Goal: Task Accomplishment & Management: Complete application form

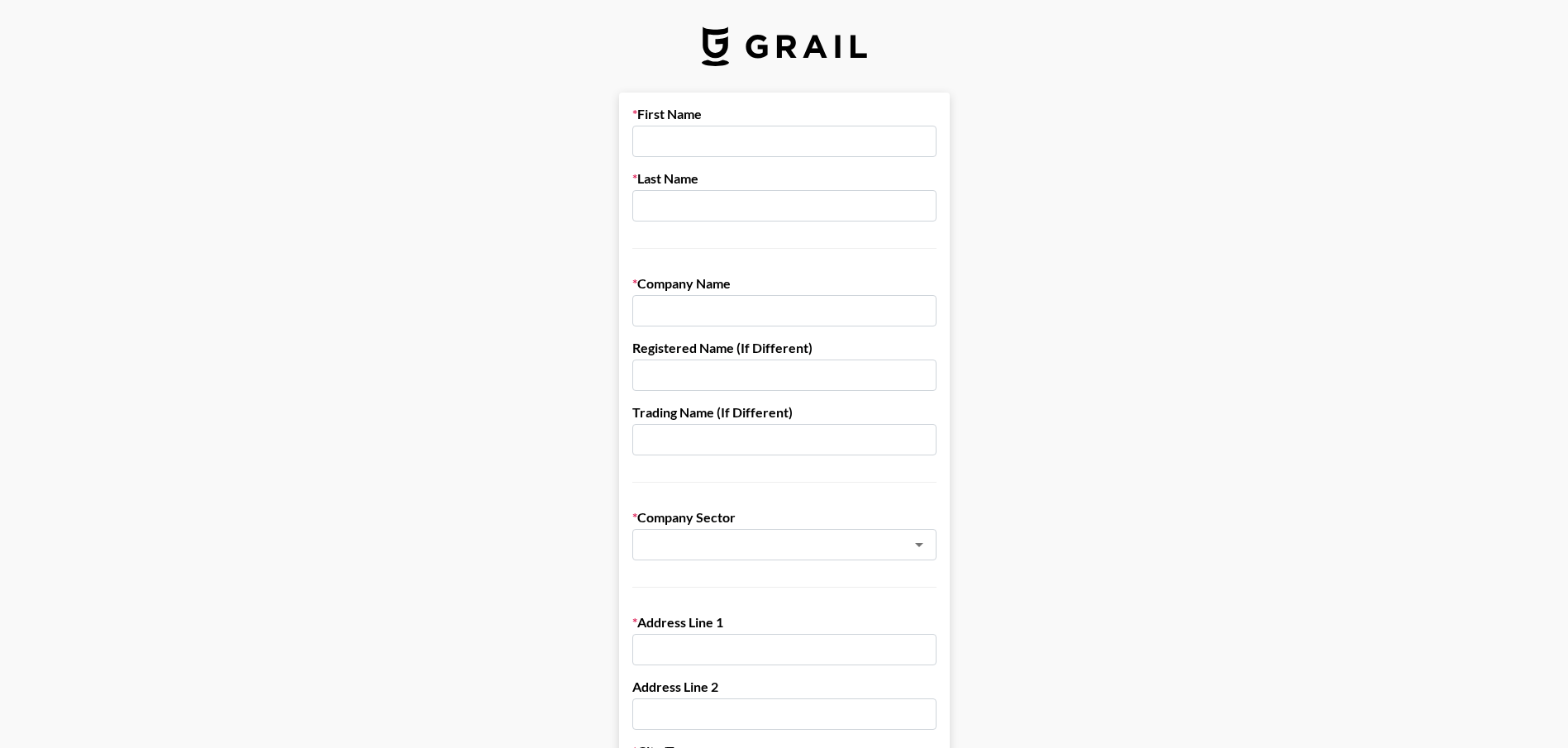
click at [734, 133] on input "text" at bounding box center [784, 141] width 304 height 31
type input "[PERSON_NAME]"
click at [846, 308] on input "Rada Cutlery" at bounding box center [784, 310] width 304 height 31
type input "Rada Cutlery / Rada Kitchen Store"
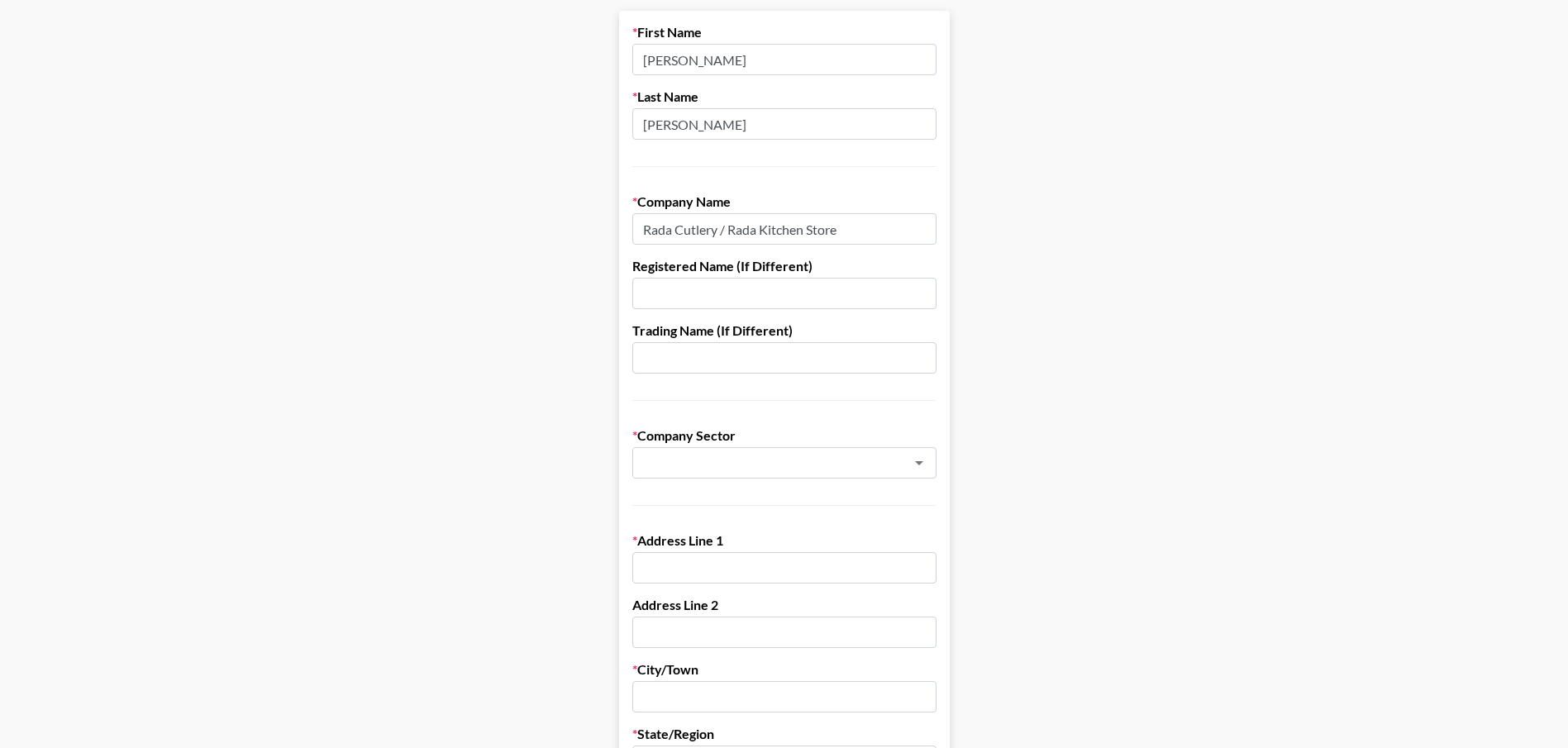
scroll to position [82, 0]
click at [897, 469] on icon "Clear" at bounding box center [897, 461] width 16 height 16
click at [921, 459] on icon "Open" at bounding box center [918, 461] width 20 height 20
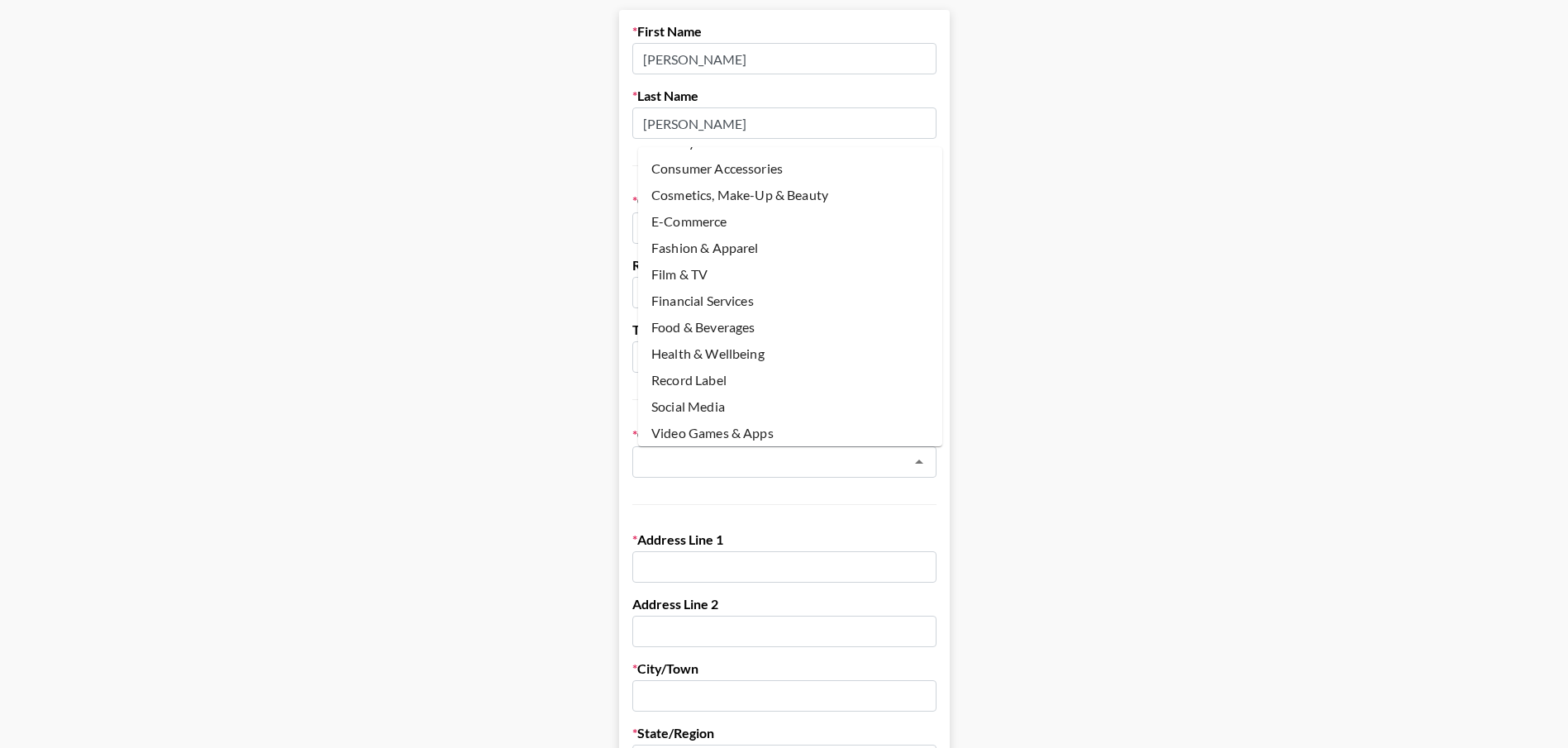
scroll to position [79, 0]
click at [741, 296] on li "Food & Beverages" at bounding box center [790, 299] width 304 height 26
type input "Food & Beverages"
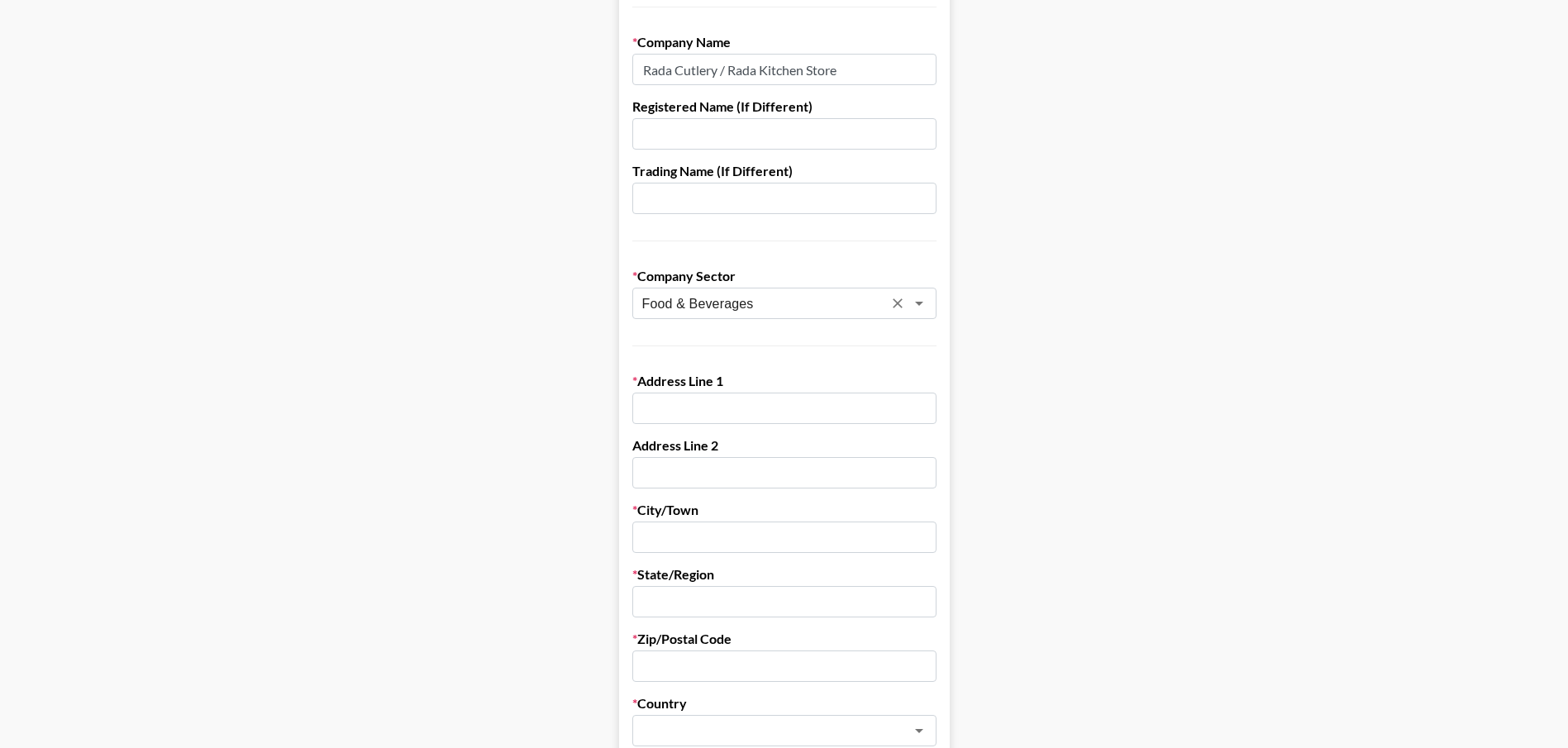
scroll to position [248, 0]
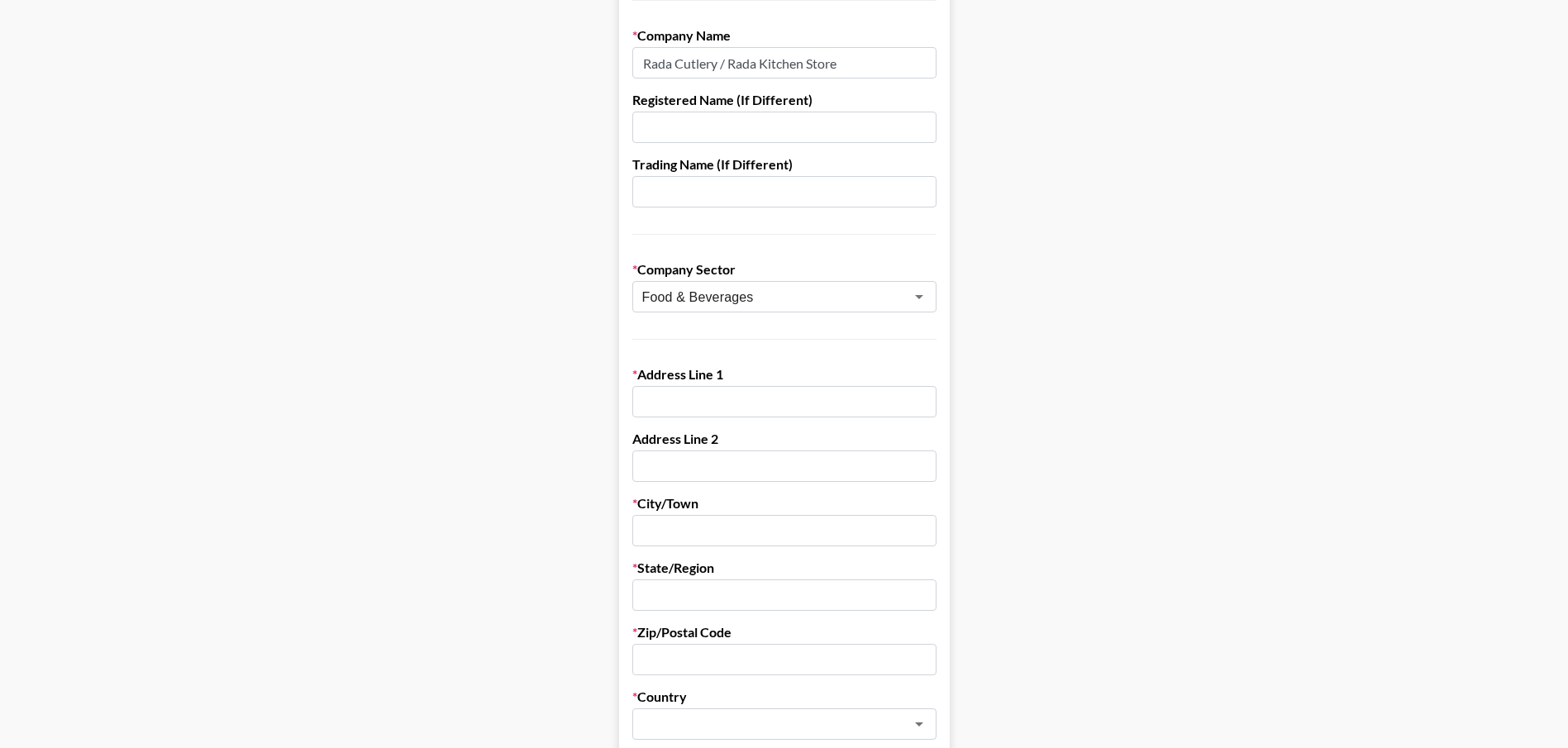
click at [743, 388] on input "text" at bounding box center [784, 401] width 304 height 31
drag, startPoint x: 743, startPoint y: 422, endPoint x: 736, endPoint y: 413, distance: 11.4
click at [742, 420] on form "First Name [PERSON_NAME] Last Name [PERSON_NAME] Company Name Rada Cutlery / Ra…" at bounding box center [784, 558] width 330 height 1427
click at [731, 404] on input "text" at bounding box center [784, 401] width 304 height 31
type input "[STREET_ADDRESS]"
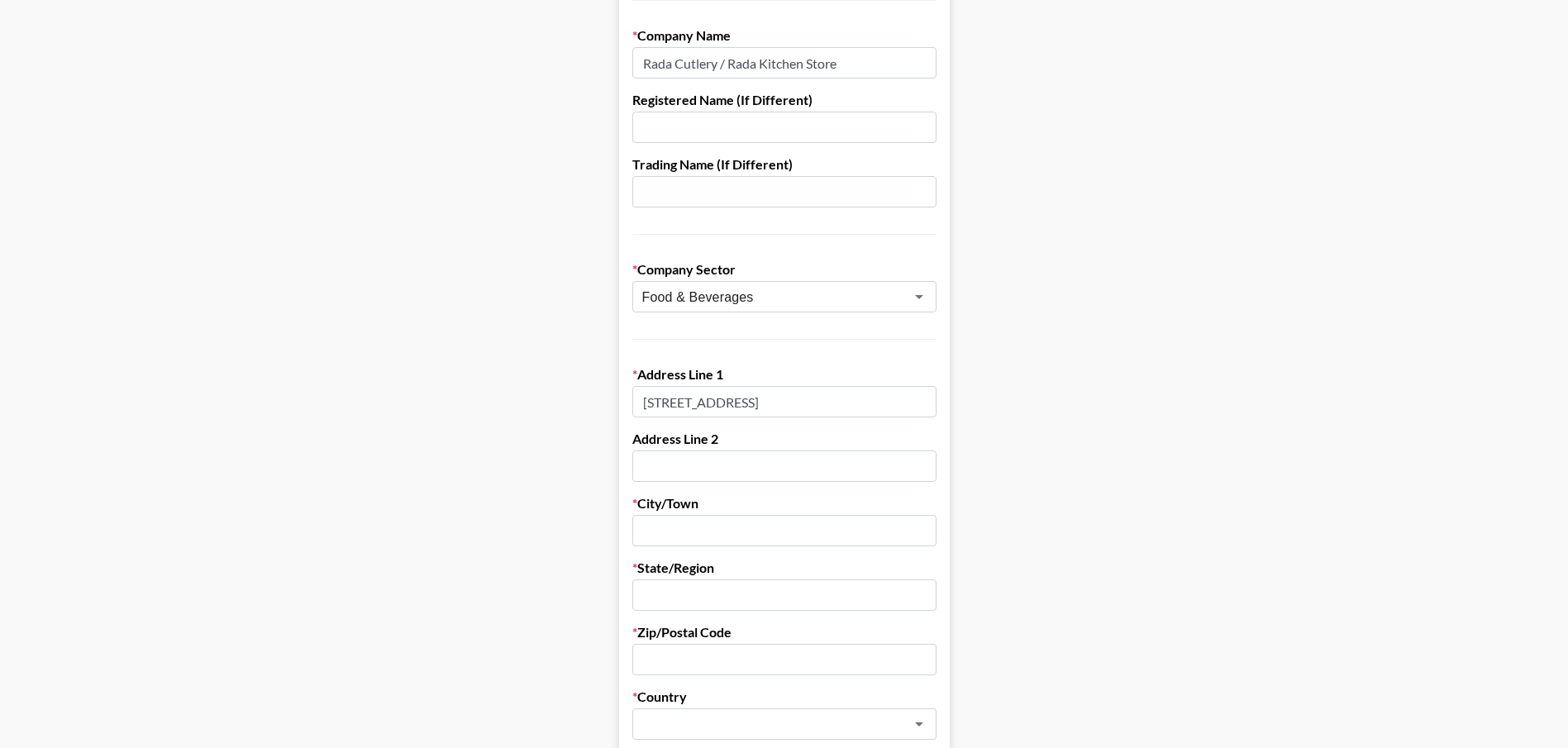
type input "Waverly"
type input "[US_STATE]"
type input "50677"
type input "[EMAIL_ADDRESS][DOMAIN_NAME]"
type input "8003119691"
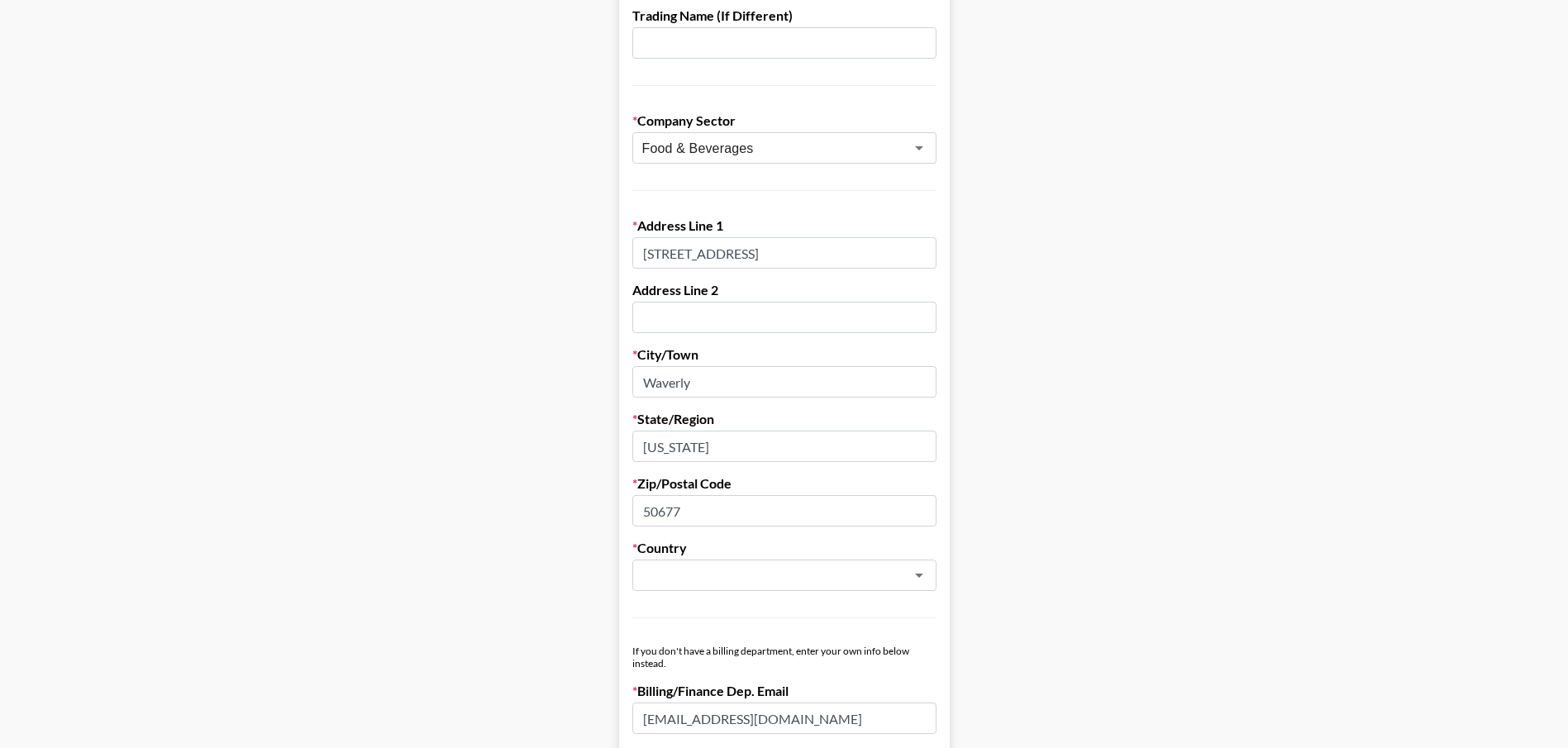
scroll to position [413, 0]
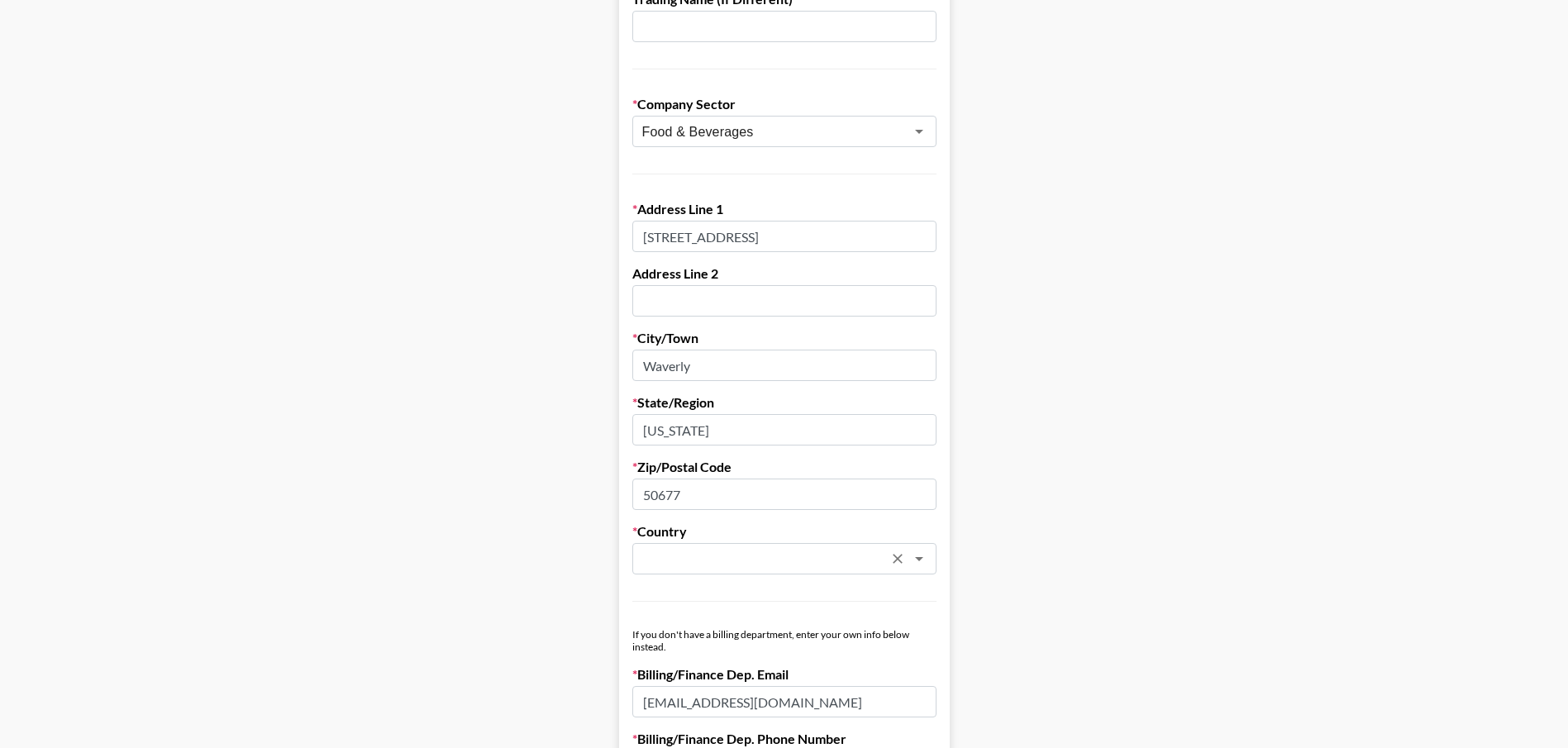
click at [871, 560] on input "text" at bounding box center [762, 559] width 240 height 19
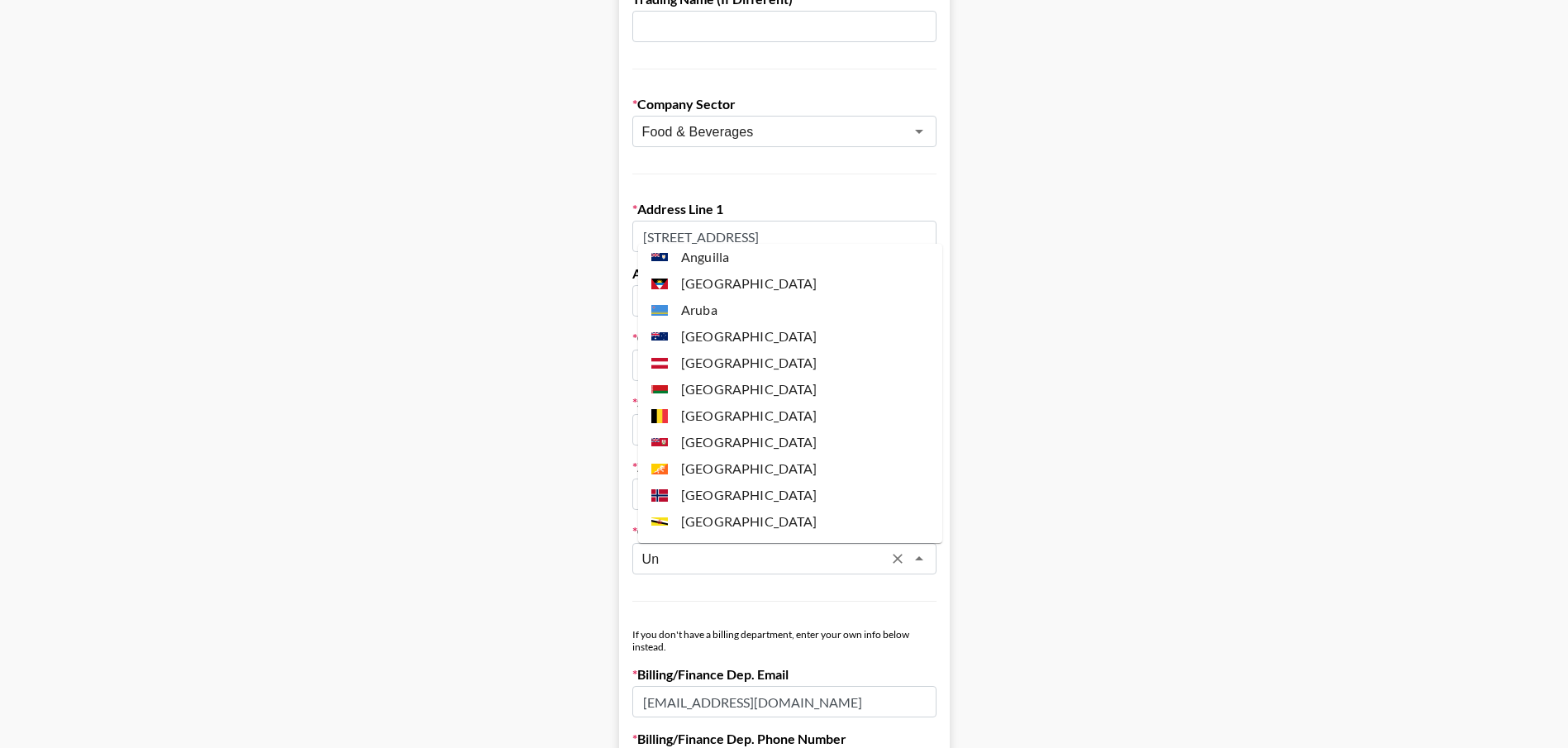
scroll to position [0, 0]
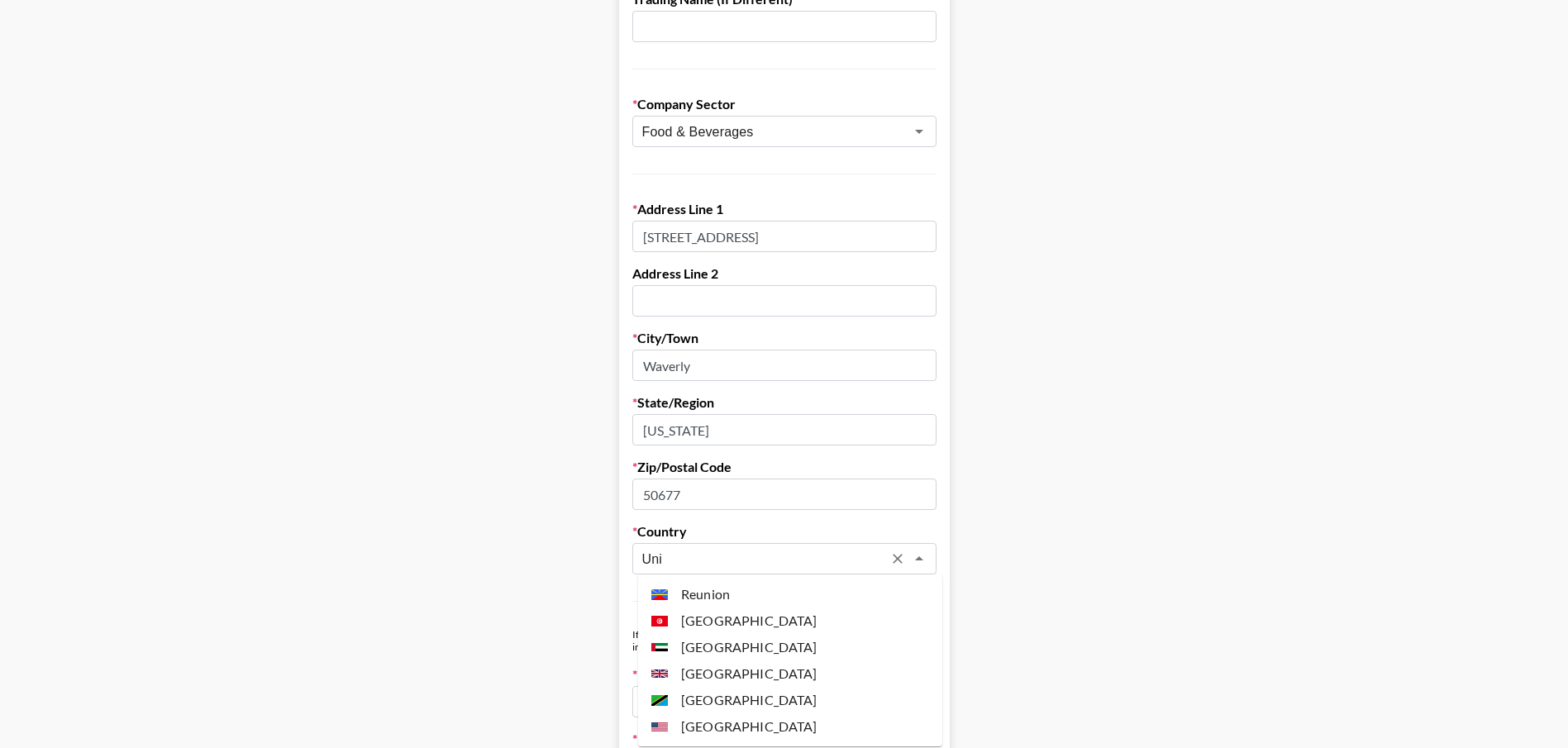
click at [782, 728] on li "[GEOGRAPHIC_DATA]" at bounding box center [790, 725] width 304 height 26
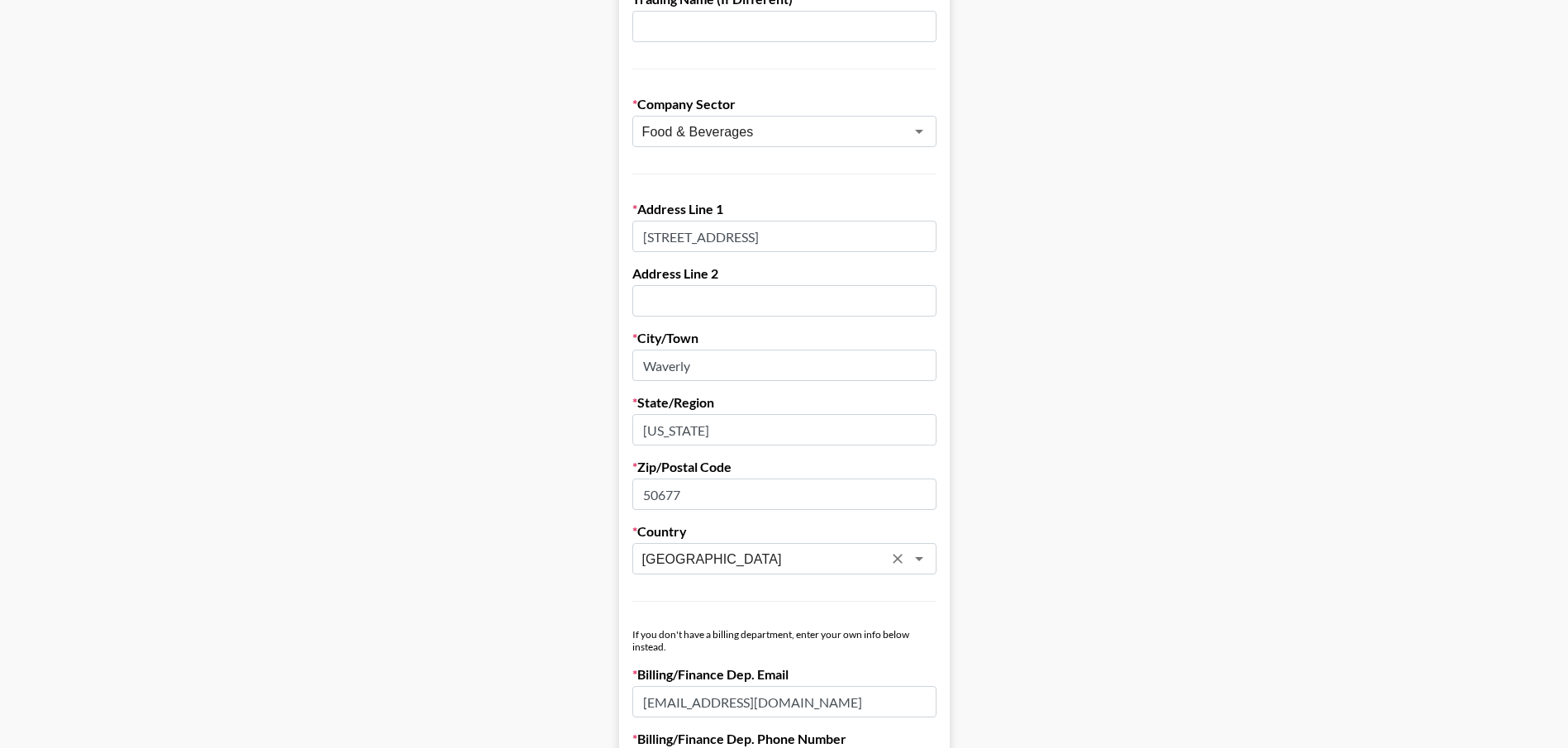
type input "[GEOGRAPHIC_DATA]"
click at [430, 606] on main "First Name [PERSON_NAME] Last Name [PERSON_NAME] Company Name Rada Cutlery / Ra…" at bounding box center [783, 393] width 1541 height 1427
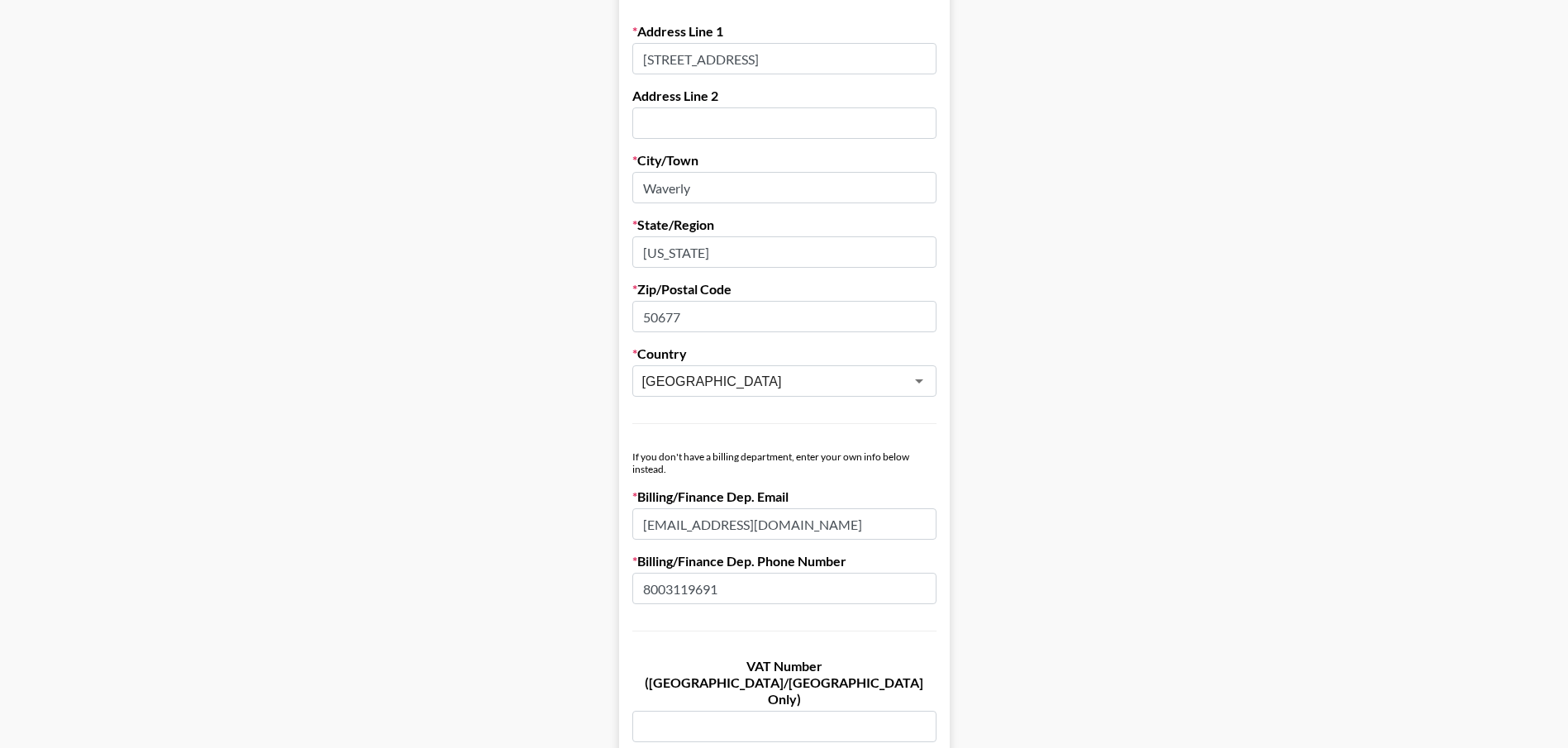
scroll to position [660, 0]
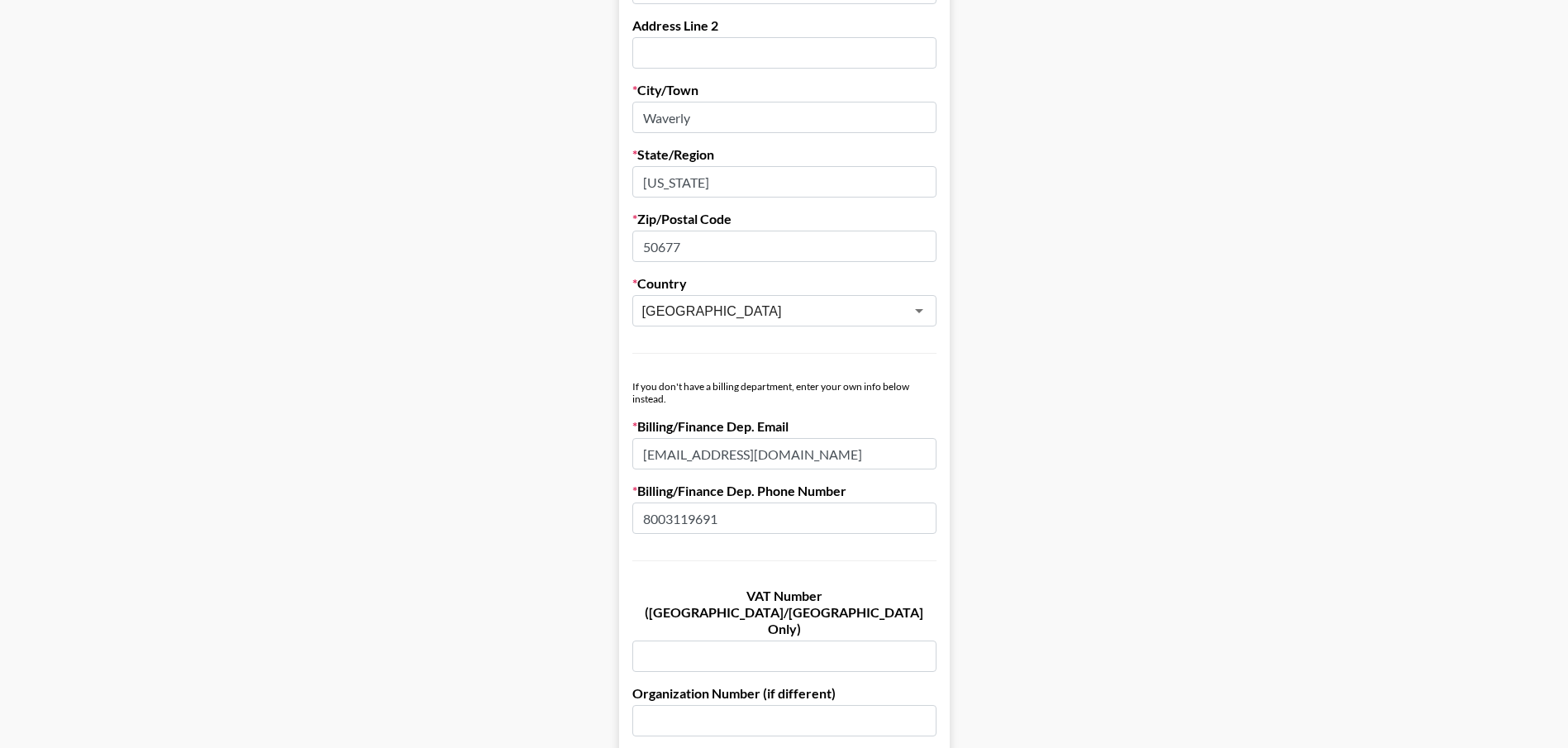
click at [792, 457] on input "[EMAIL_ADDRESS][DOMAIN_NAME]" at bounding box center [784, 453] width 304 height 31
type input "[EMAIL_ADDRESS][DOMAIN_NAME]"
type input "[PERSON_NAME]"
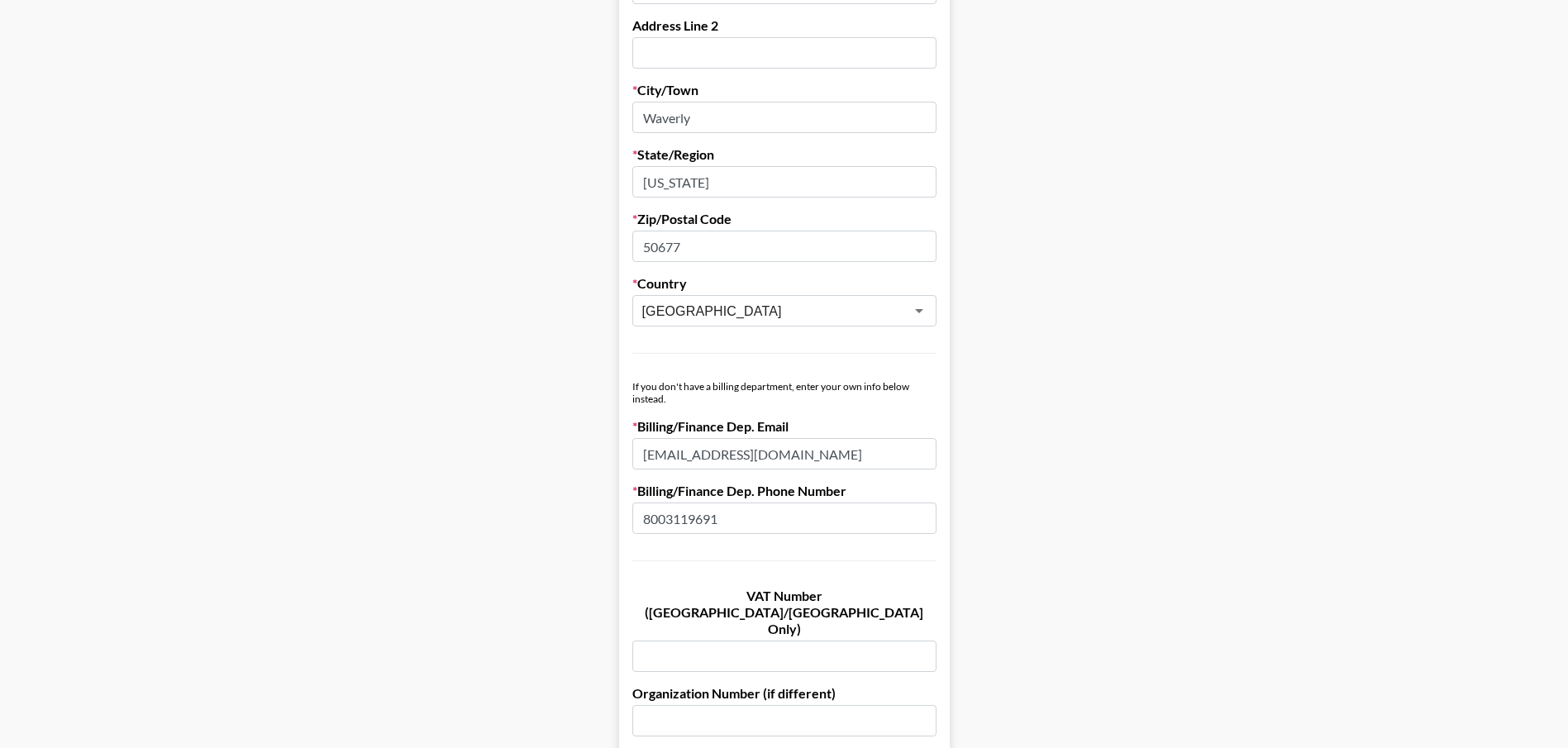
type input "[PERSON_NAME]"
click at [879, 506] on input "8003119691" at bounding box center [784, 517] width 304 height 31
type input "3192908854"
click at [1074, 468] on main "First Name [PERSON_NAME] Last Name [PERSON_NAME] Company Name Rada Cutlery / Ra…" at bounding box center [783, 145] width 1541 height 1427
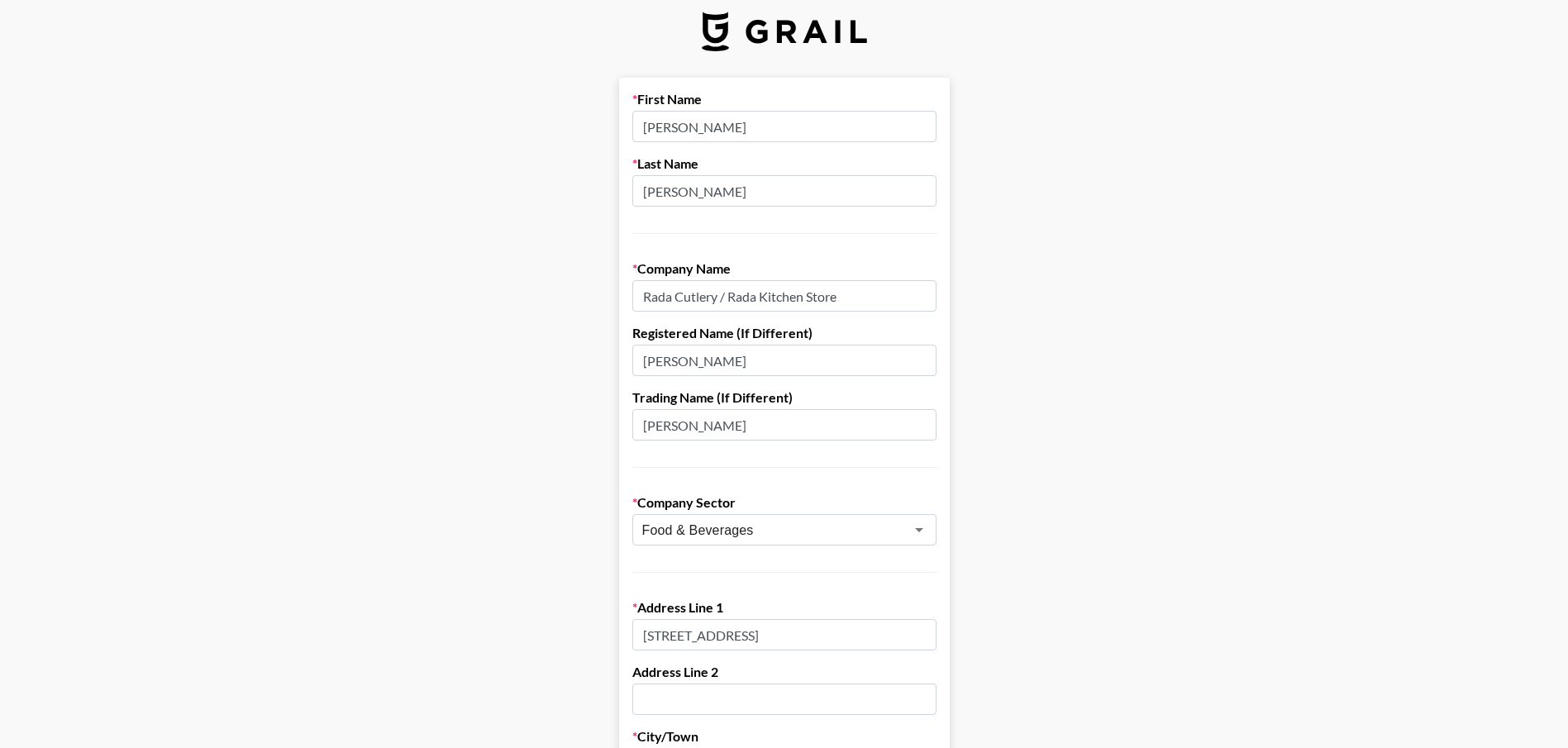
scroll to position [0, 0]
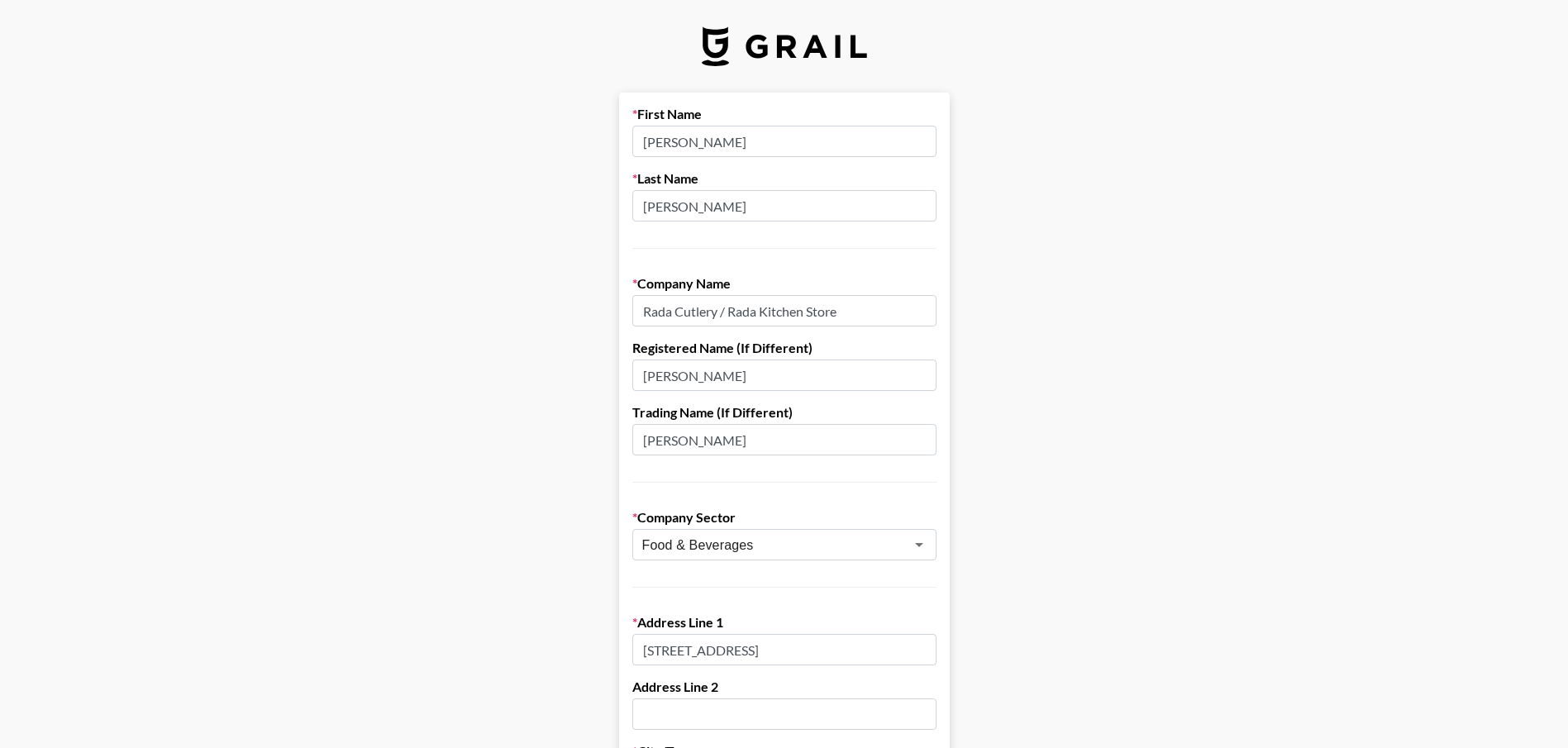
click at [804, 443] on input "[PERSON_NAME]" at bounding box center [784, 439] width 304 height 31
click at [806, 450] on input "[PERSON_NAME]" at bounding box center [784, 439] width 304 height 31
click at [808, 436] on input "[PERSON_NAME]" at bounding box center [784, 439] width 304 height 31
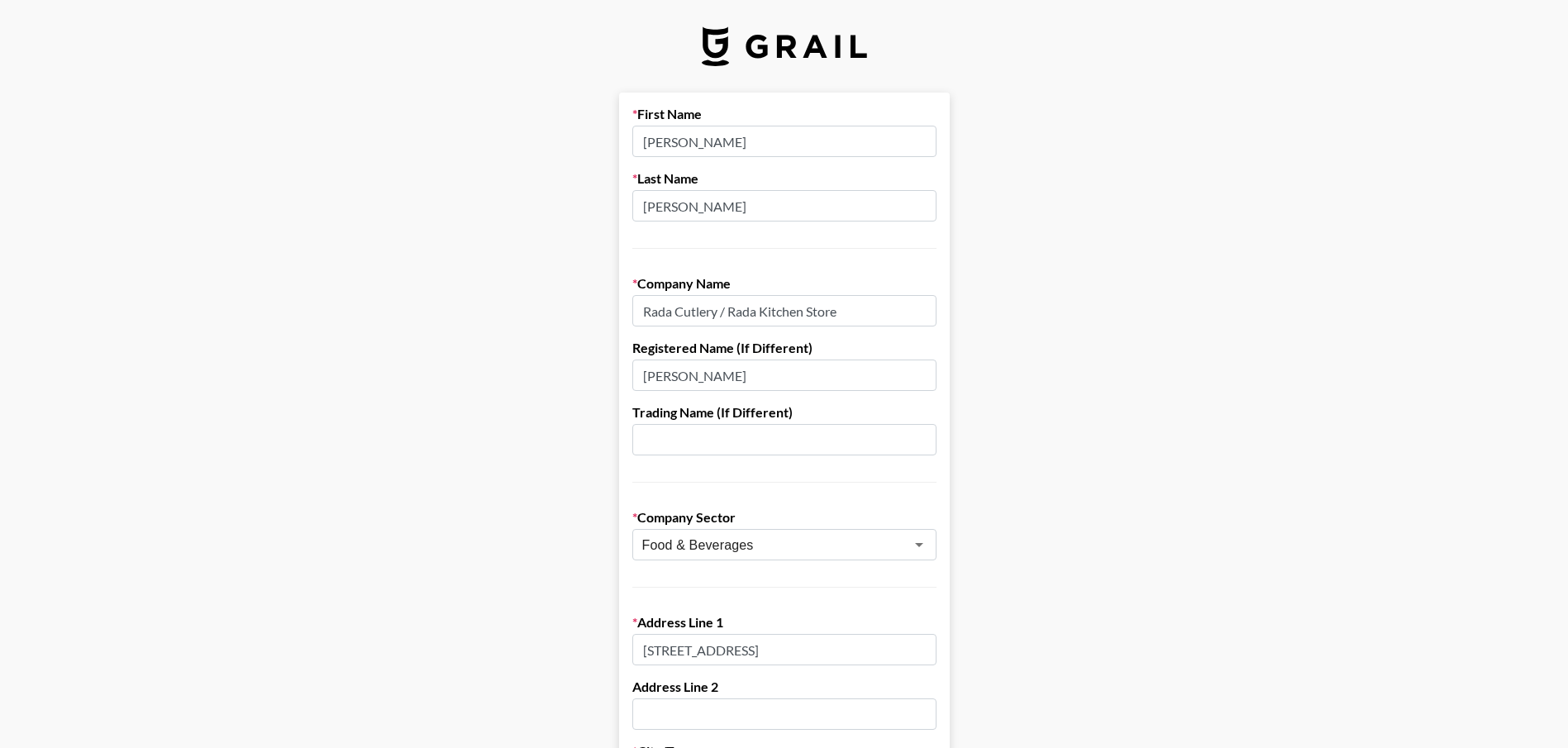
click at [810, 367] on input "[PERSON_NAME]" at bounding box center [784, 375] width 304 height 31
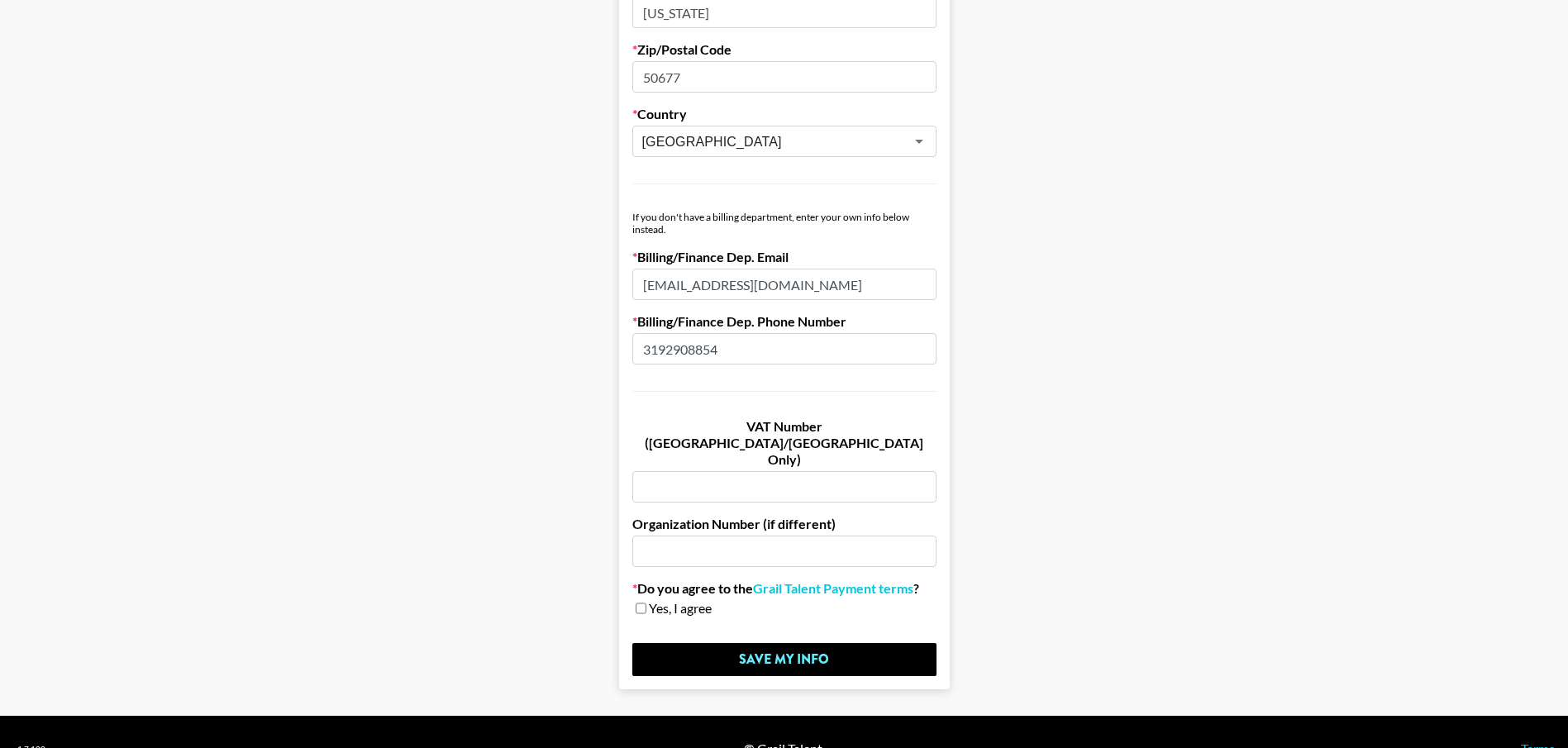
scroll to position [831, 0]
click at [836, 579] on link "Grail Talent Payment terms" at bounding box center [833, 587] width 160 height 16
click at [703, 599] on span "Yes, I agree" at bounding box center [680, 607] width 62 height 16
click at [646, 602] on input "checkbox" at bounding box center [641, 607] width 10 height 11
checkbox input "true"
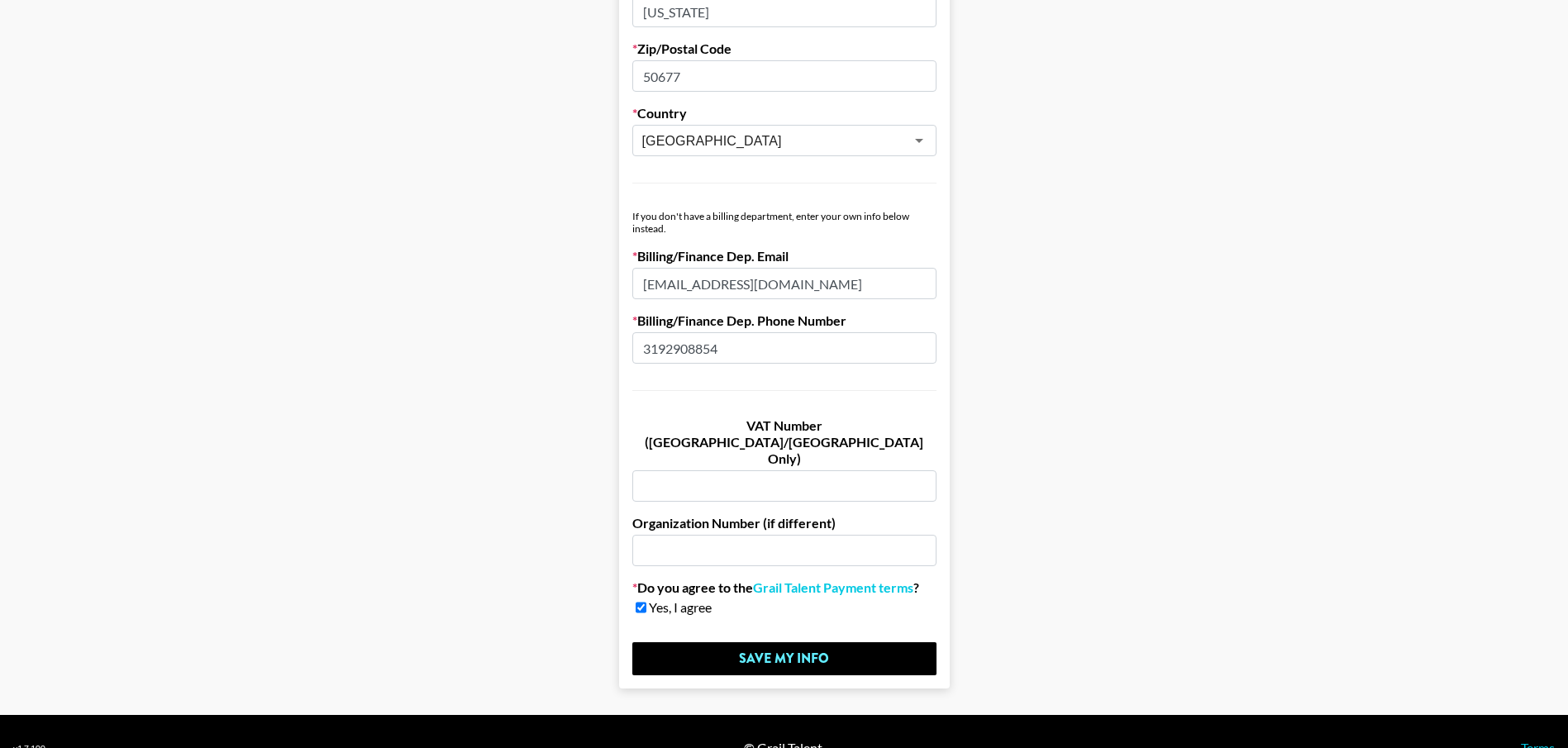
click at [706, 642] on input "Save My Info" at bounding box center [784, 659] width 304 height 33
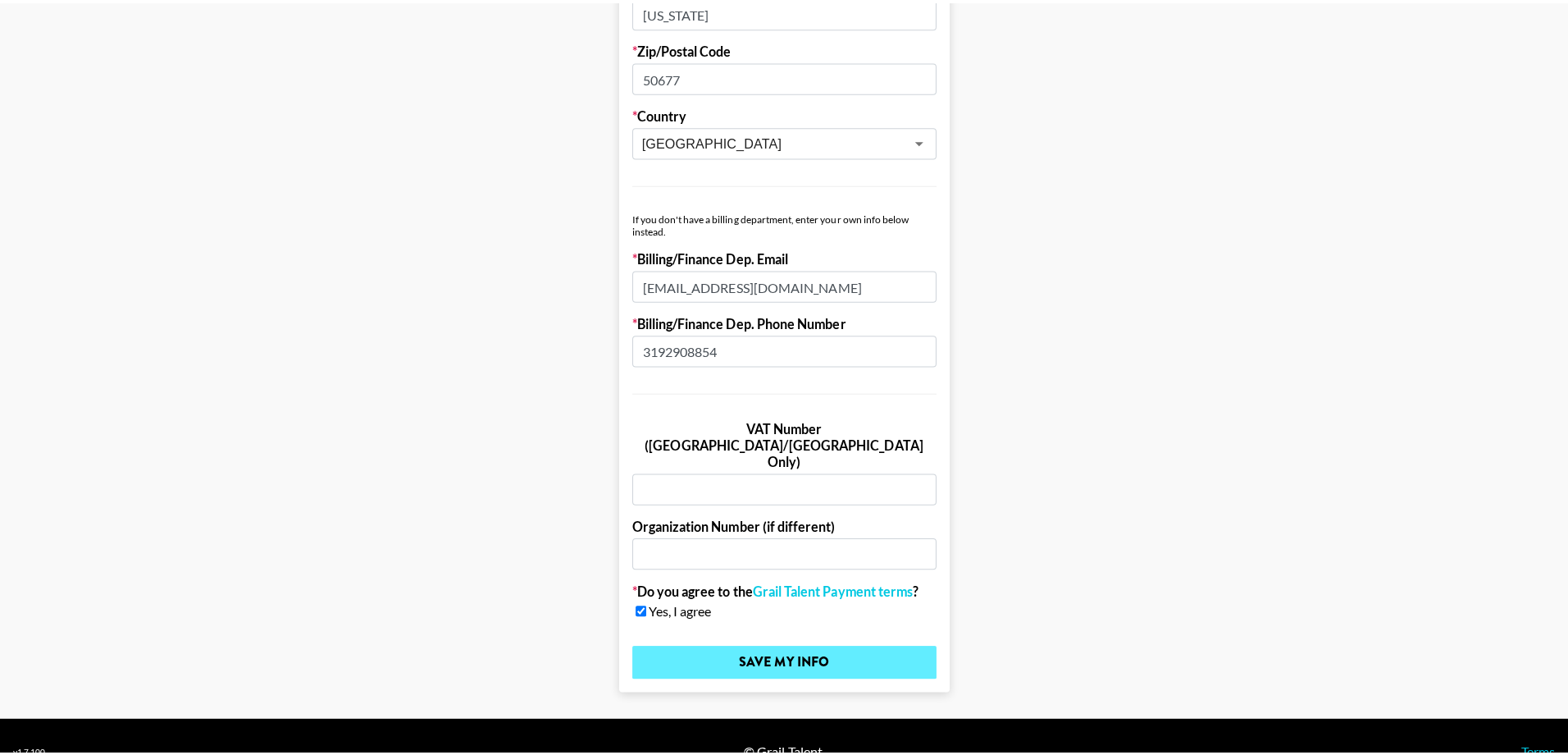
scroll to position [0, 0]
